Goal: Task Accomplishment & Management: Use online tool/utility

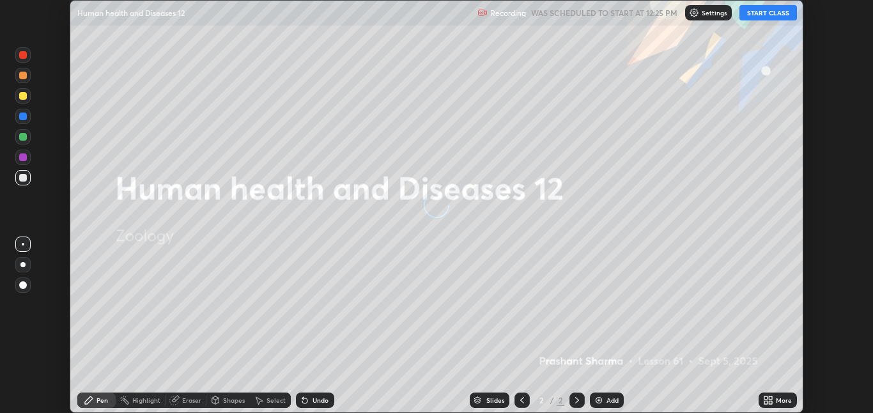
scroll to position [413, 873]
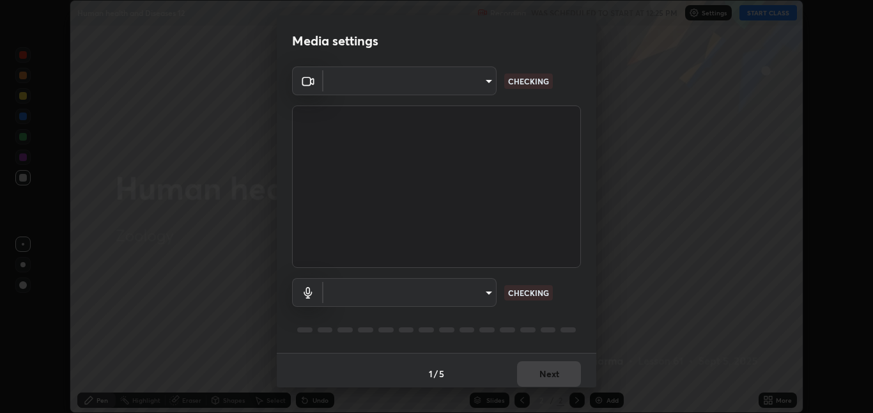
click at [489, 296] on body "Erase all Human health and Diseases 12 Recording WAS SCHEDULED TO START AT 12:2…" at bounding box center [436, 206] width 873 height 413
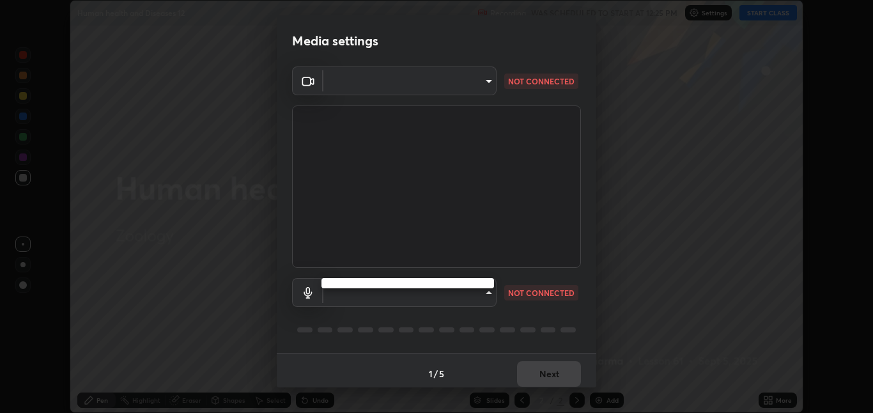
type input "8a437219b1c9d5fef93d1ec40e095ac8837f64dae60836980dab15105ba84f43"
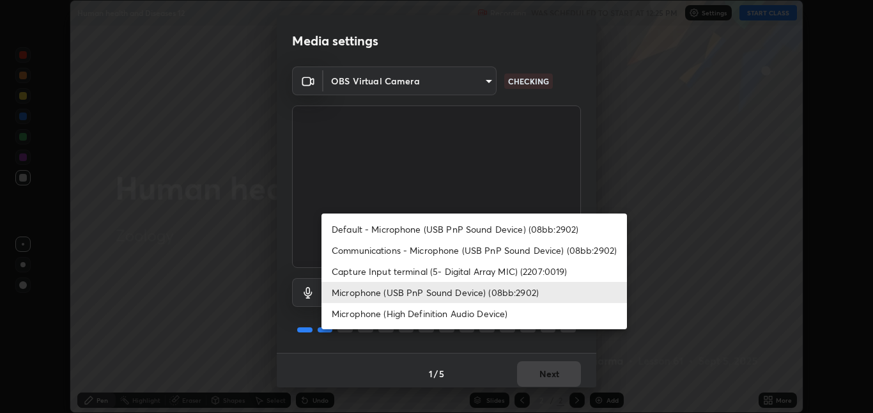
click at [466, 272] on li "Capture Input terminal (5- Digital Array MIC) (2207:0019)" at bounding box center [475, 271] width 306 height 21
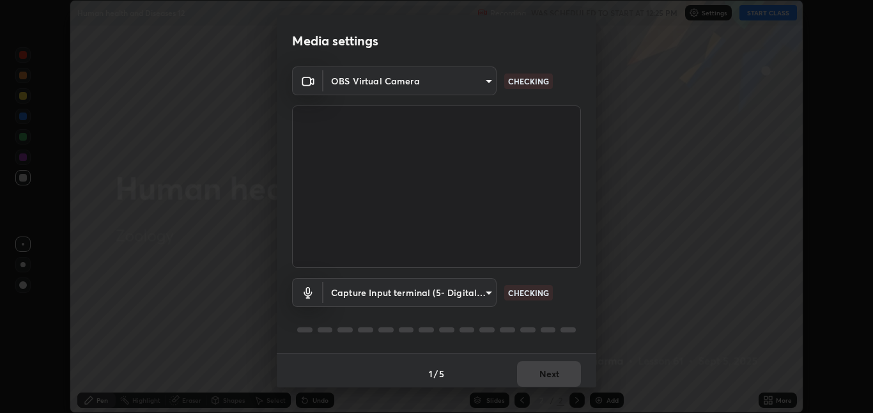
click at [478, 292] on body "Erase all Human health and Diseases 12 Recording WAS SCHEDULED TO START AT 12:2…" at bounding box center [436, 206] width 873 height 413
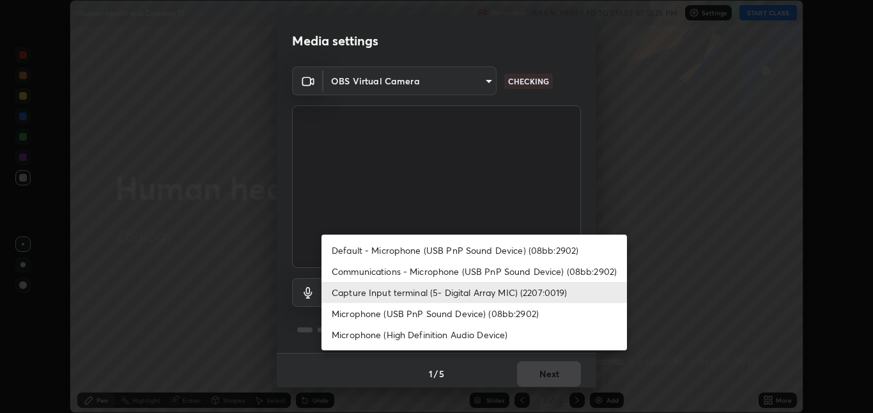
click at [465, 254] on li "Default - Microphone (USB PnP Sound Device) (08bb:2902)" at bounding box center [475, 250] width 306 height 21
type input "default"
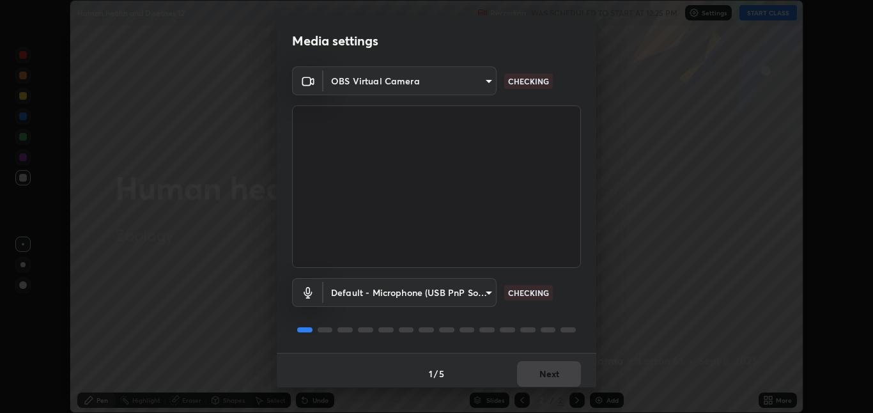
scroll to position [6, 0]
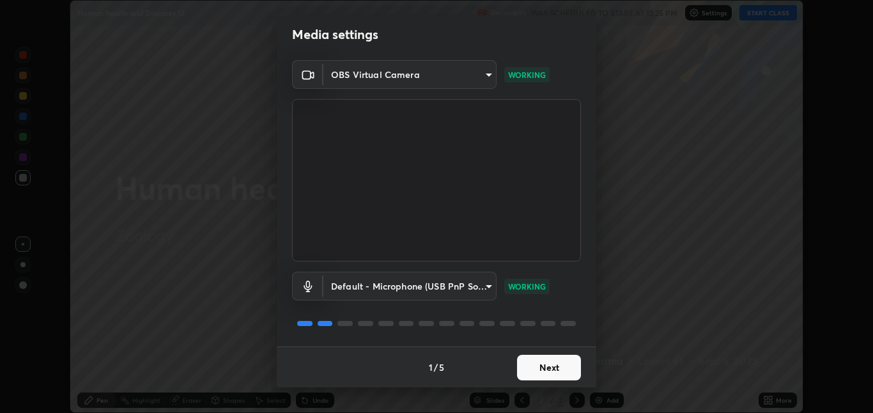
click at [550, 366] on button "Next" at bounding box center [549, 368] width 64 height 26
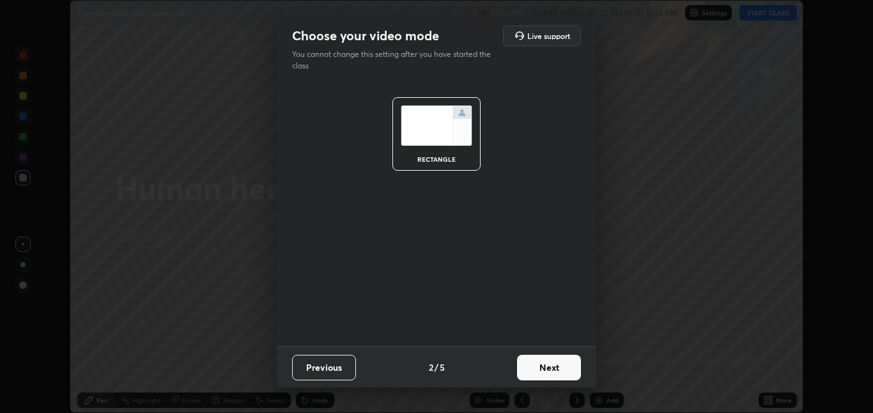
scroll to position [0, 0]
click at [549, 366] on button "Next" at bounding box center [549, 368] width 64 height 26
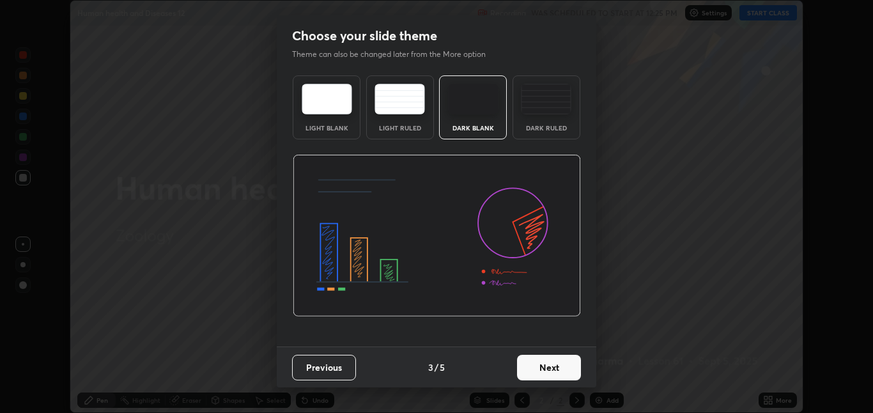
click at [552, 366] on button "Next" at bounding box center [549, 368] width 64 height 26
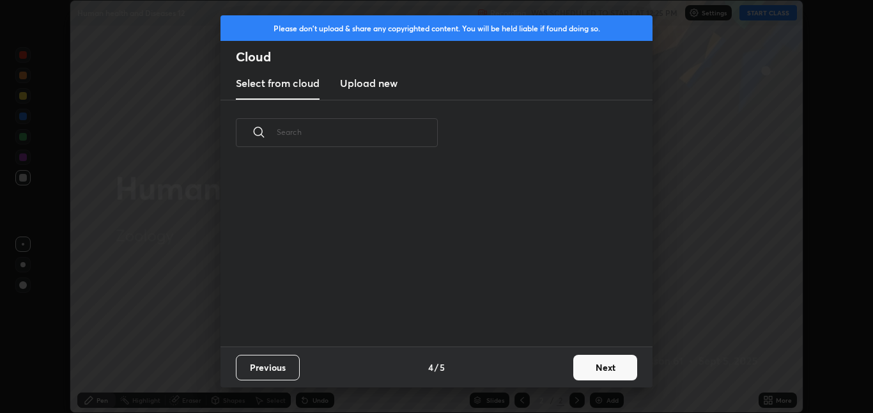
click at [590, 368] on button "Next" at bounding box center [605, 368] width 64 height 26
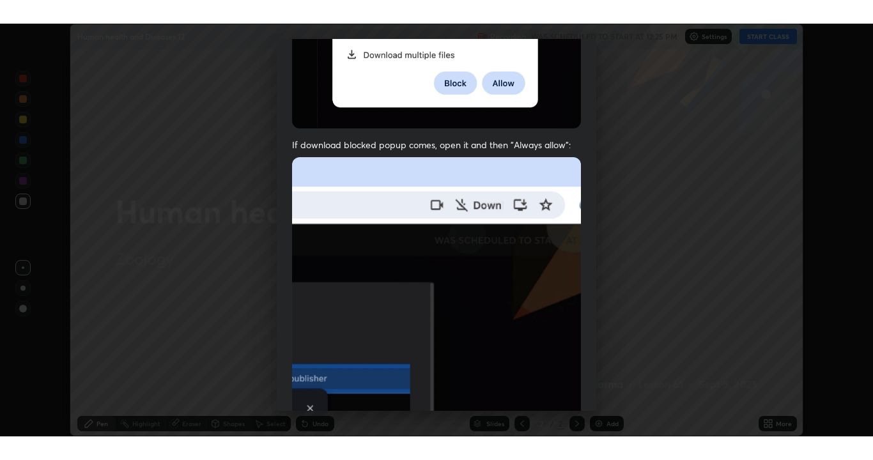
scroll to position [267, 0]
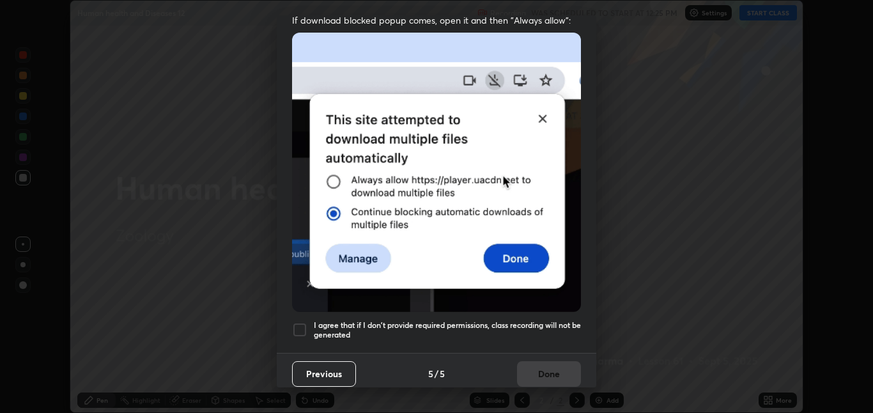
click at [300, 324] on div at bounding box center [299, 329] width 15 height 15
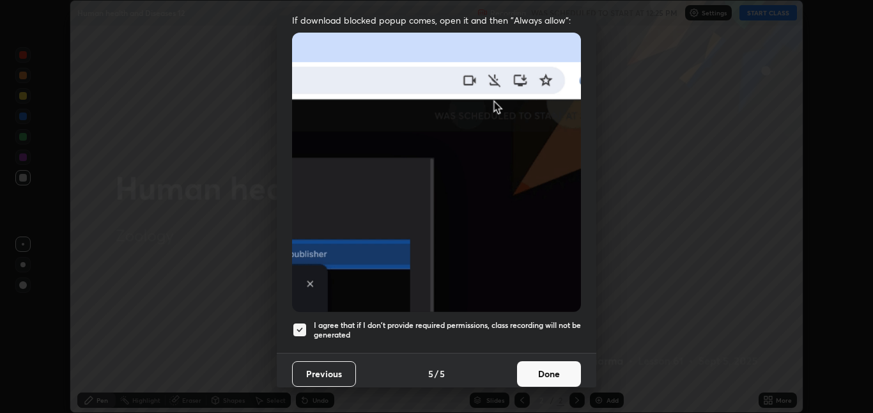
click at [544, 361] on button "Done" at bounding box center [549, 374] width 64 height 26
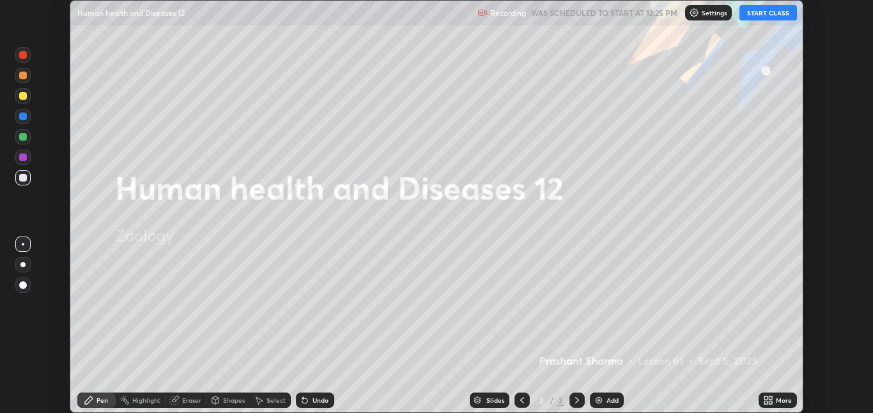
click at [770, 398] on icon at bounding box center [770, 397] width 3 height 3
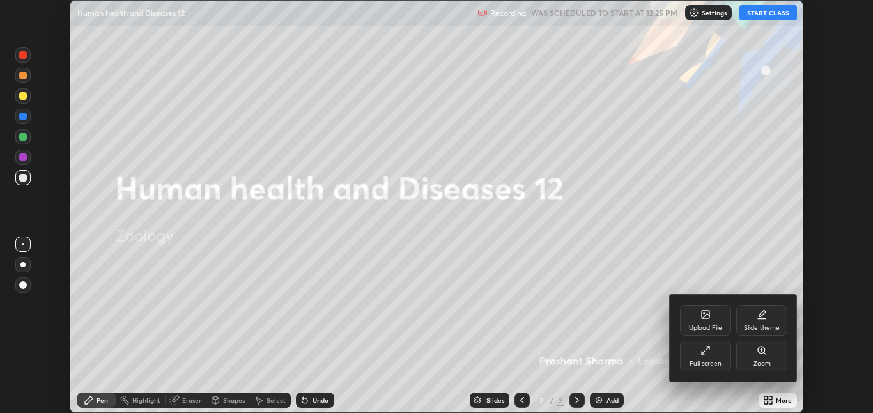
click at [761, 325] on div "Slide theme" at bounding box center [762, 328] width 36 height 6
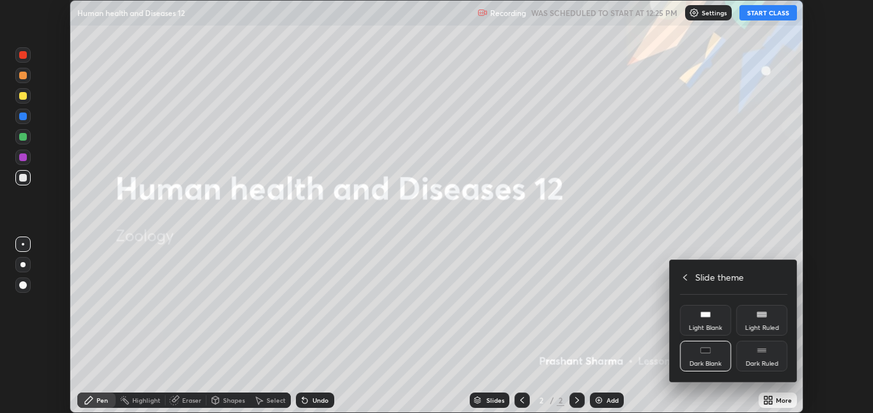
click at [711, 361] on div "Dark Blank" at bounding box center [706, 364] width 32 height 6
click at [707, 280] on h4 "Slide theme" at bounding box center [719, 276] width 49 height 13
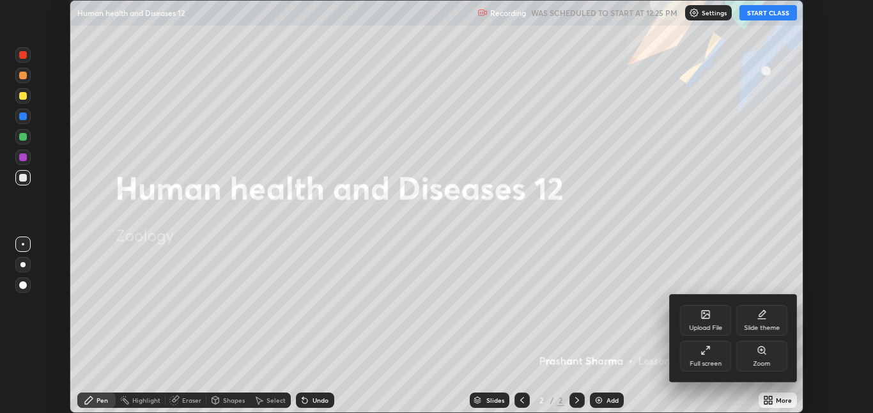
click at [710, 355] on icon at bounding box center [706, 350] width 10 height 10
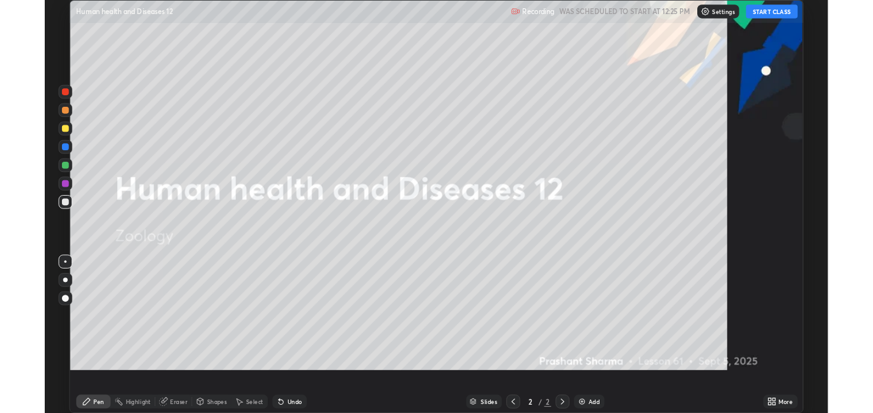
scroll to position [460, 873]
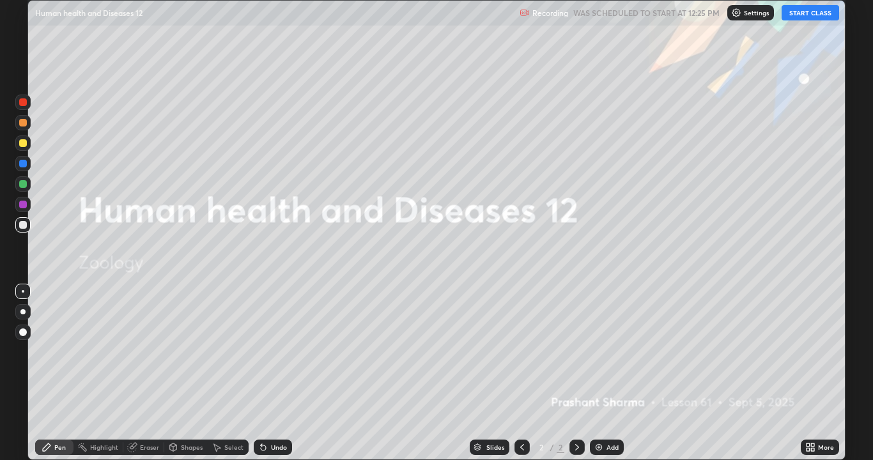
click at [607, 412] on div "Add" at bounding box center [613, 447] width 12 height 6
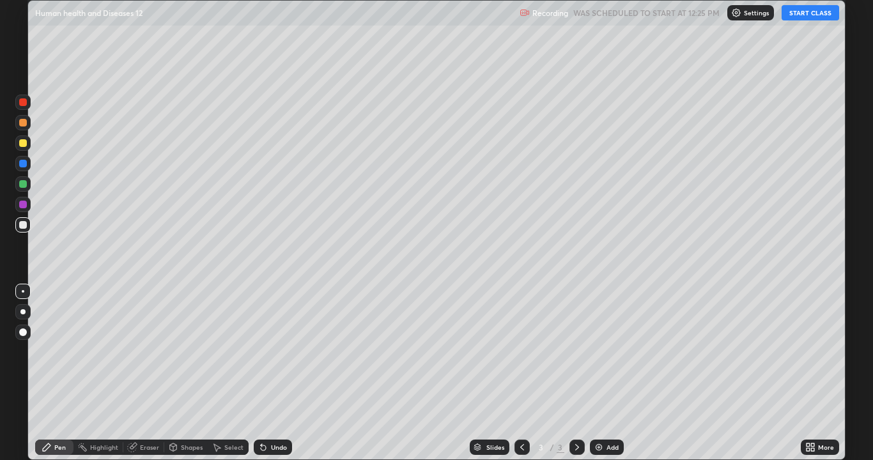
click at [810, 17] on button "START CLASS" at bounding box center [811, 12] width 58 height 15
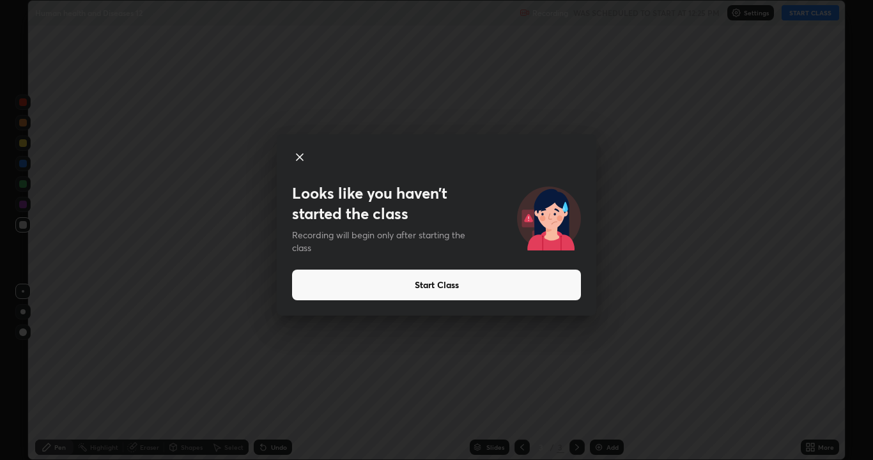
click at [298, 155] on icon at bounding box center [300, 157] width 6 height 6
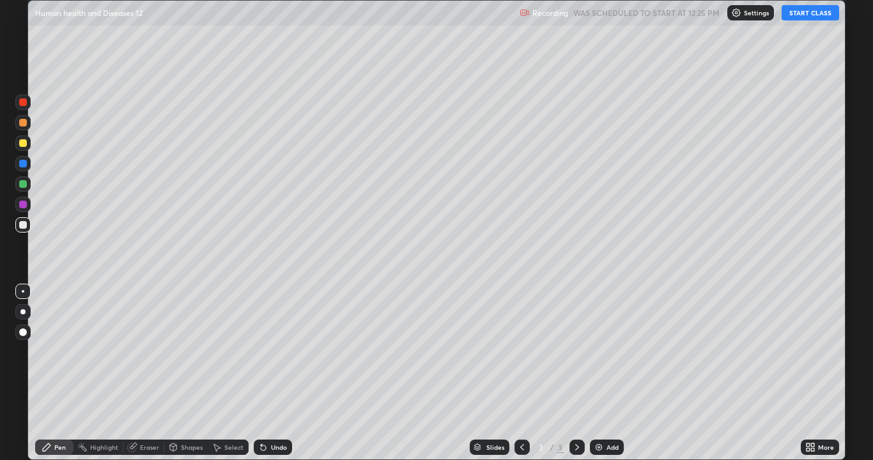
click at [812, 412] on icon at bounding box center [812, 449] width 3 height 3
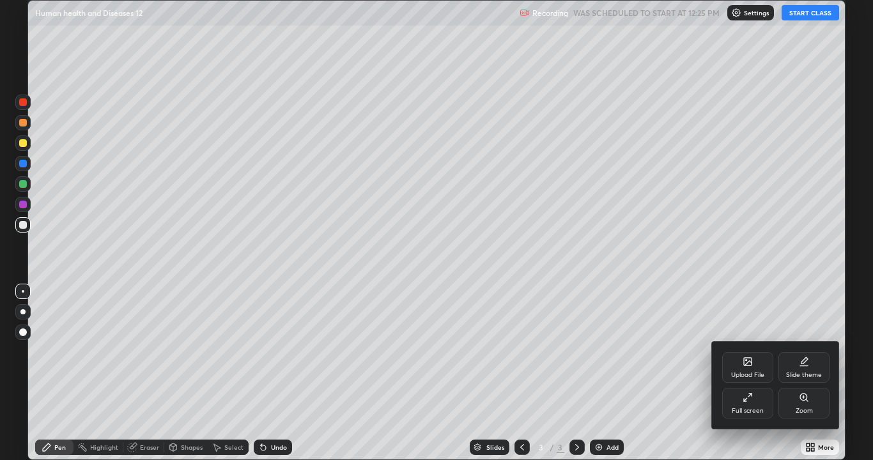
click at [800, 10] on div at bounding box center [436, 230] width 873 height 460
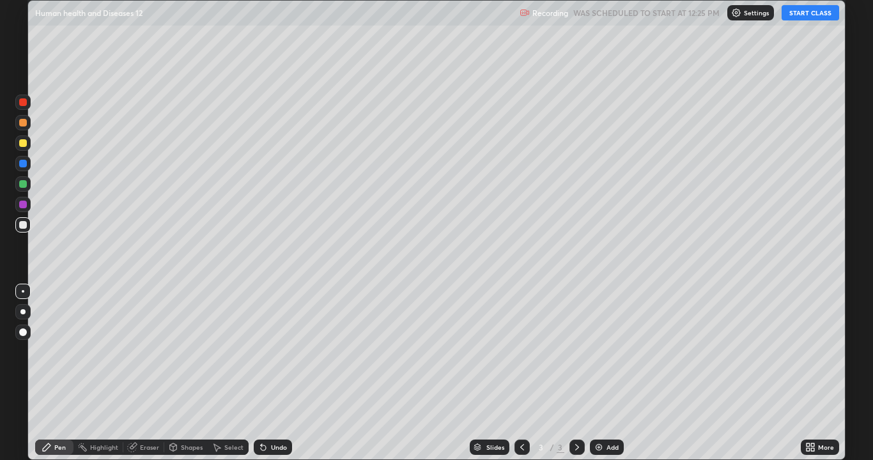
click at [809, 17] on button "START CLASS" at bounding box center [811, 12] width 58 height 15
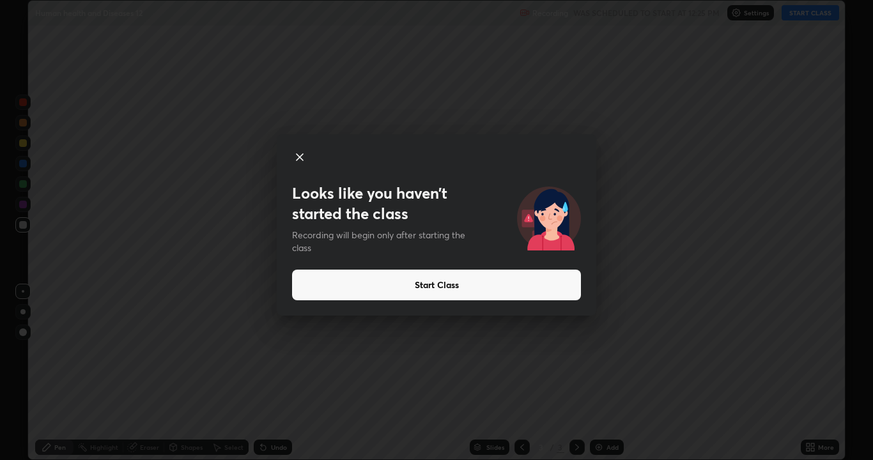
click at [540, 278] on button "Start Class" at bounding box center [436, 285] width 289 height 31
click at [503, 398] on div "Looks like you haven’t started the class Recording will begin only after starti…" at bounding box center [436, 230] width 873 height 460
click at [460, 353] on div "Looks like you haven’t started the class Recording will begin only after starti…" at bounding box center [436, 230] width 873 height 460
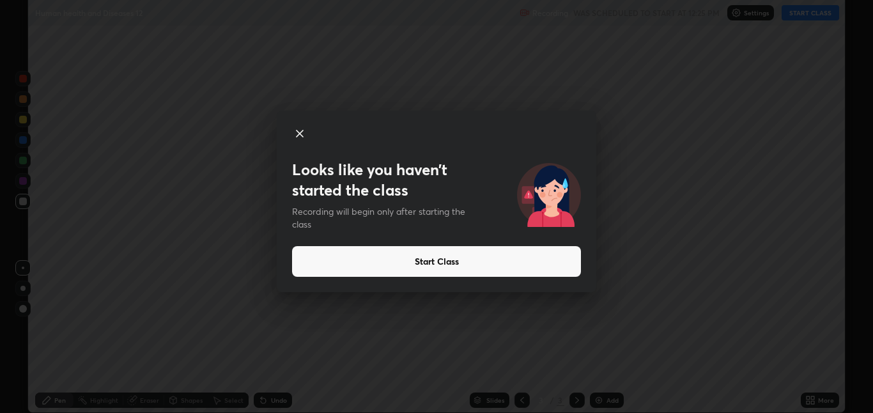
scroll to position [63510, 63049]
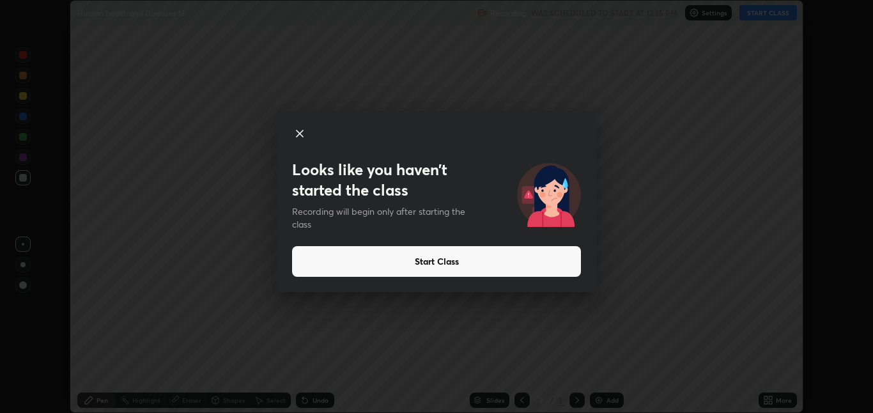
click at [302, 131] on icon at bounding box center [300, 133] width 6 height 6
click at [300, 129] on div at bounding box center [436, 206] width 873 height 413
